Goal: Task Accomplishment & Management: Manage account settings

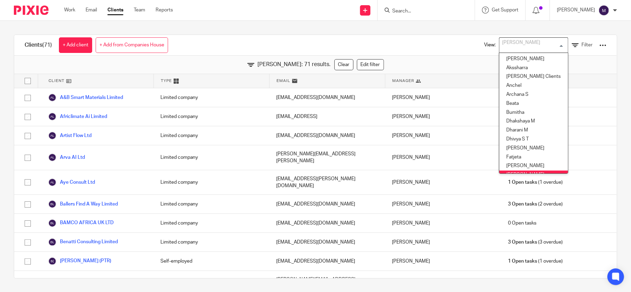
click at [506, 46] on div "[PERSON_NAME]" at bounding box center [531, 45] width 65 height 14
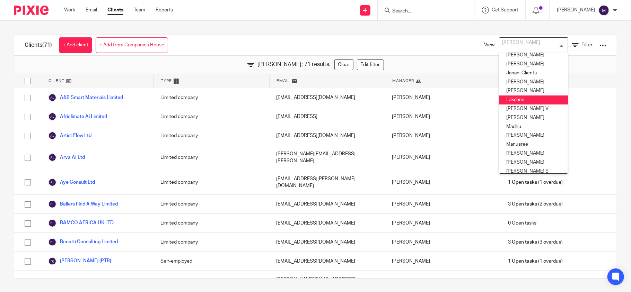
scroll to position [126, 0]
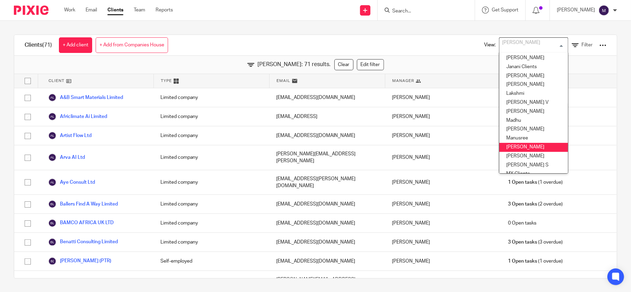
click at [509, 145] on li "[PERSON_NAME]" at bounding box center [533, 147] width 69 height 9
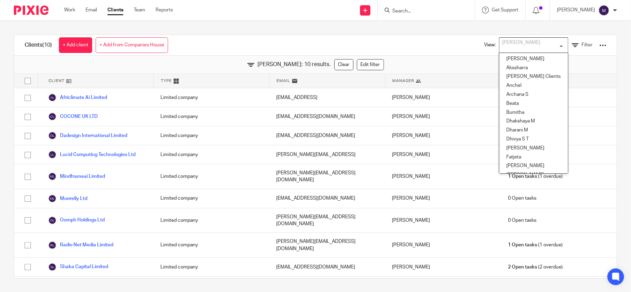
click at [500, 48] on div "[PERSON_NAME]" at bounding box center [531, 45] width 65 height 14
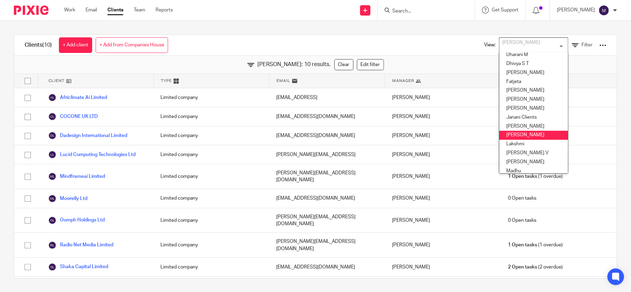
scroll to position [75, 0]
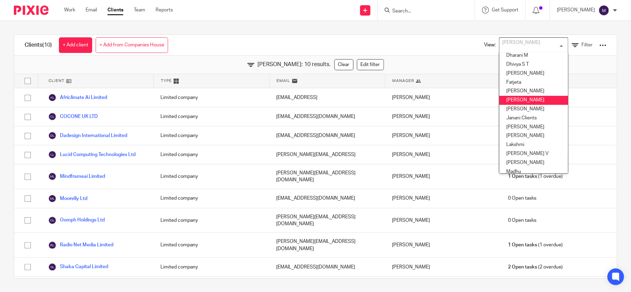
click at [500, 101] on li "[PERSON_NAME]" at bounding box center [533, 100] width 69 height 9
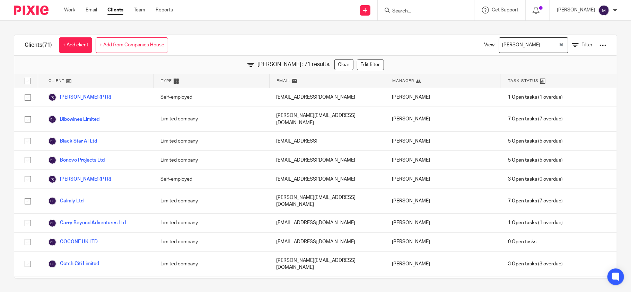
scroll to position [0, 0]
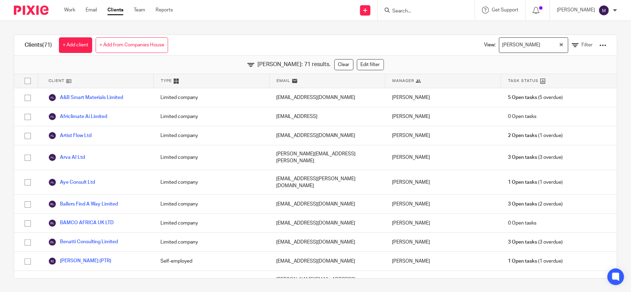
click at [521, 61] on div "Hely Patel: 71 results. Clear Edit filter" at bounding box center [315, 65] width 603 height 18
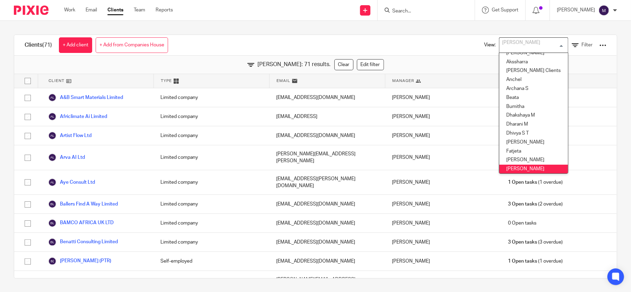
click at [513, 46] on input "Search for option" at bounding box center [532, 45] width 64 height 12
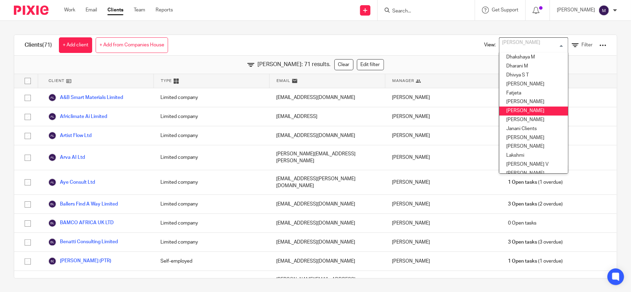
scroll to position [66, 0]
click at [507, 108] on li "Hely Patel" at bounding box center [533, 109] width 69 height 9
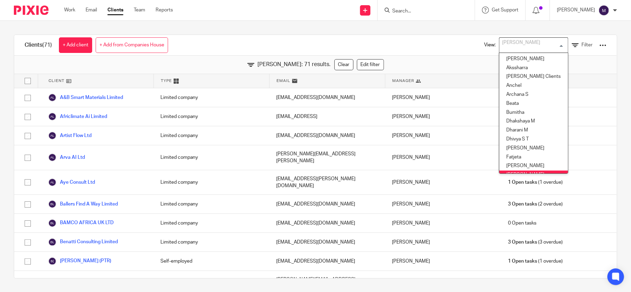
click at [519, 44] on input "Search for option" at bounding box center [532, 45] width 64 height 12
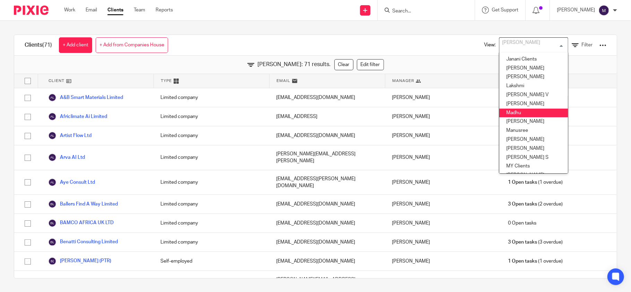
scroll to position [134, 0]
click at [515, 137] on li "Mithun" at bounding box center [533, 139] width 69 height 9
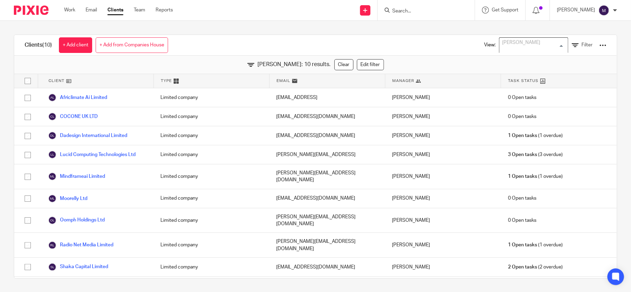
scroll to position [104, 0]
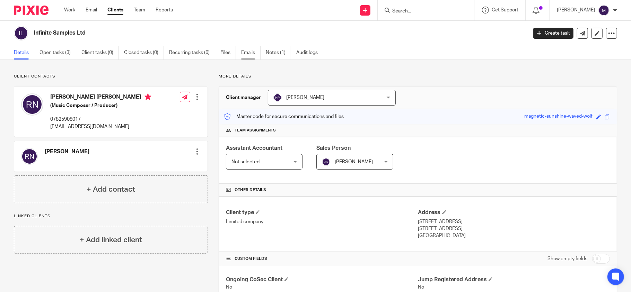
click at [251, 50] on link "Emails" at bounding box center [250, 53] width 19 height 14
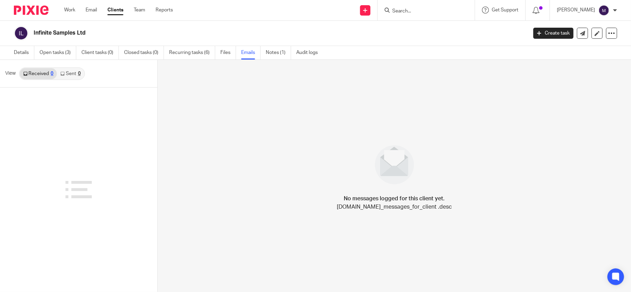
click at [75, 71] on link "Sent 0" at bounding box center [70, 73] width 27 height 11
click at [38, 74] on link "Received 0" at bounding box center [38, 73] width 37 height 11
click at [78, 77] on link "Sent 0" at bounding box center [70, 73] width 27 height 11
click at [49, 77] on link "Received 0" at bounding box center [38, 73] width 37 height 11
click at [72, 77] on link "Sent 0" at bounding box center [70, 73] width 27 height 11
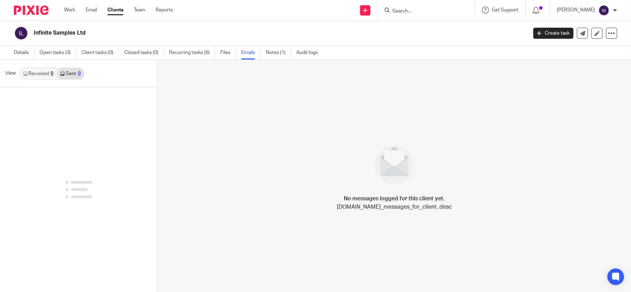
click at [72, 77] on link "Sent 0" at bounding box center [70, 73] width 27 height 11
click at [35, 73] on link "Received 0" at bounding box center [38, 73] width 37 height 11
click at [69, 70] on link "Sent 0" at bounding box center [70, 73] width 27 height 11
click at [37, 71] on link "Received 0" at bounding box center [38, 73] width 37 height 11
click at [285, 50] on link "Notes (1)" at bounding box center [278, 53] width 25 height 14
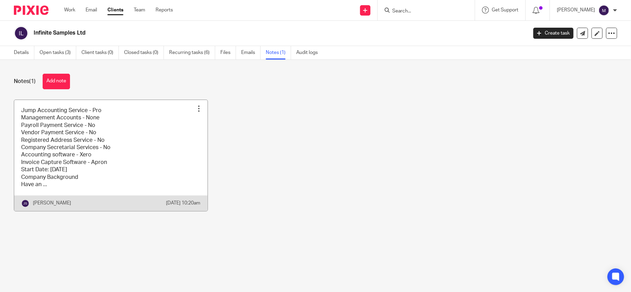
click at [125, 151] on link at bounding box center [110, 155] width 193 height 111
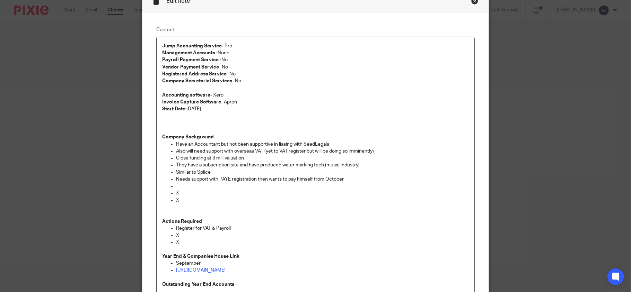
scroll to position [37, 0]
click at [471, 2] on div "Close this dialog window" at bounding box center [474, 1] width 7 height 7
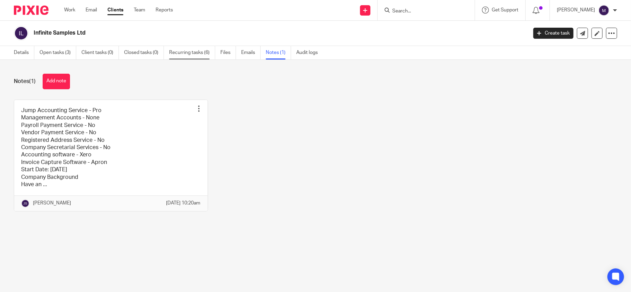
click at [183, 58] on link "Recurring tasks (6)" at bounding box center [192, 53] width 46 height 14
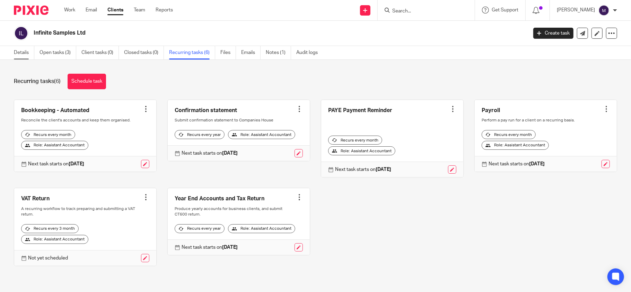
click at [20, 56] on link "Details" at bounding box center [24, 53] width 20 height 14
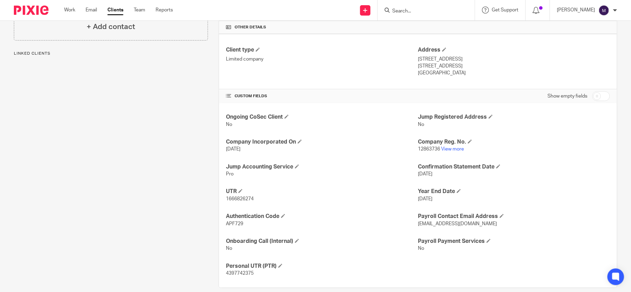
scroll to position [164, 0]
click at [449, 150] on link "View more" at bounding box center [452, 148] width 23 height 5
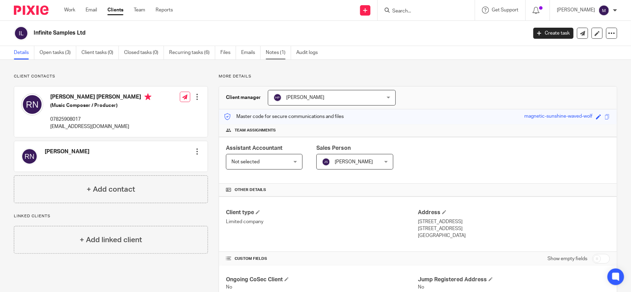
click at [277, 51] on link "Notes (1)" at bounding box center [278, 53] width 25 height 14
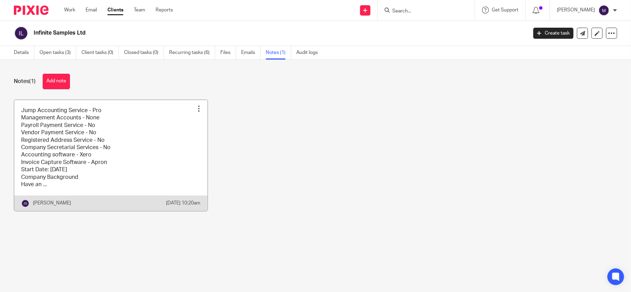
click at [86, 174] on link at bounding box center [110, 155] width 193 height 111
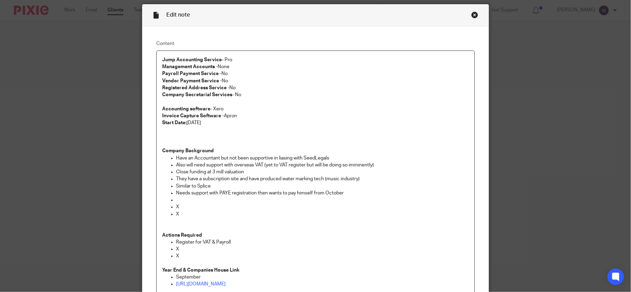
scroll to position [26, 0]
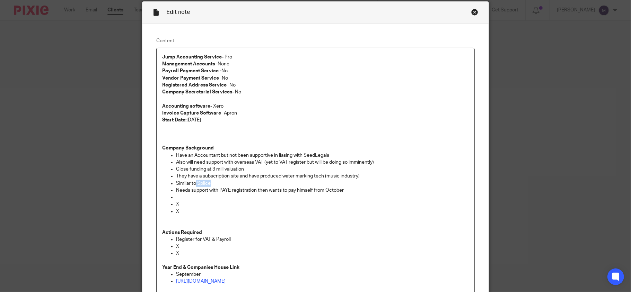
drag, startPoint x: 193, startPoint y: 183, endPoint x: 212, endPoint y: 183, distance: 18.7
click at [212, 183] on p "Similar to Splice" at bounding box center [322, 183] width 293 height 7
copy p "Splice"
click at [471, 12] on div "Close this dialog window" at bounding box center [474, 12] width 7 height 7
